Goal: Navigation & Orientation: Find specific page/section

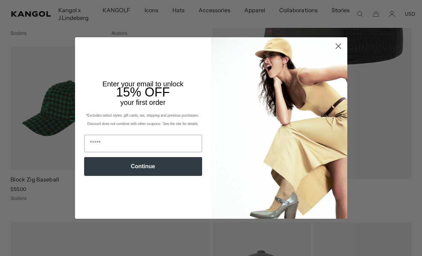
click at [341, 53] on img "POPUP Form" at bounding box center [279, 127] width 136 height 181
click at [341, 48] on circle "Close dialog" at bounding box center [338, 46] width 12 height 12
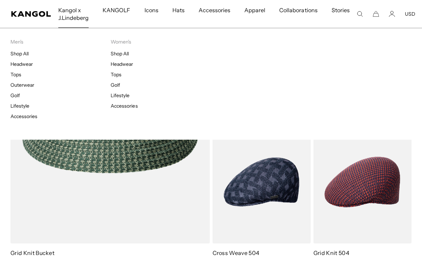
click at [75, 12] on span "Kangol x J.Lindeberg" at bounding box center [73, 14] width 30 height 28
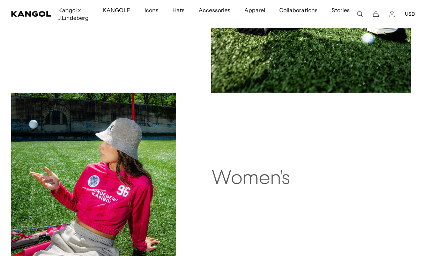
scroll to position [603, 0]
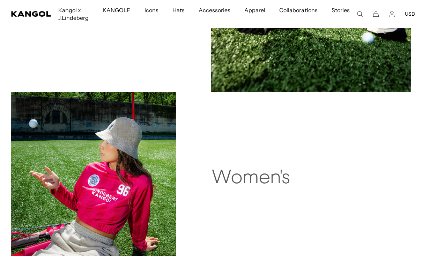
click at [125, 198] on img at bounding box center [93, 174] width 165 height 165
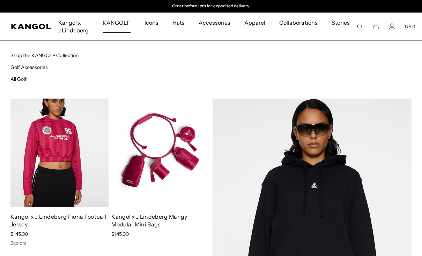
click at [122, 19] on span "KANGOLF" at bounding box center [117, 23] width 28 height 20
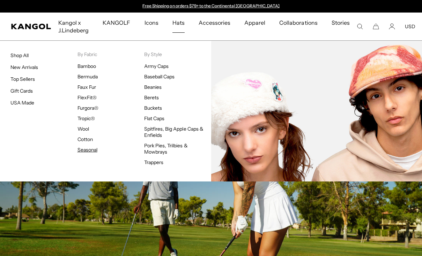
click at [87, 152] on link "Seasonal" at bounding box center [87, 150] width 20 height 6
